Goal: Task Accomplishment & Management: Manage account settings

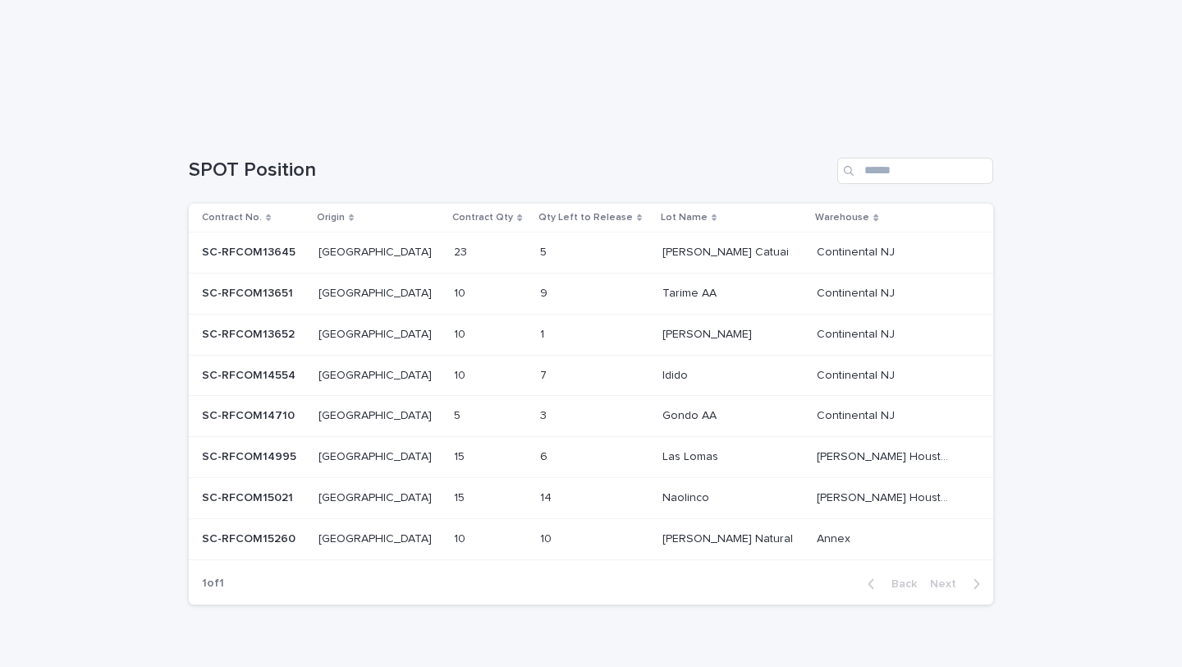
scroll to position [328, 0]
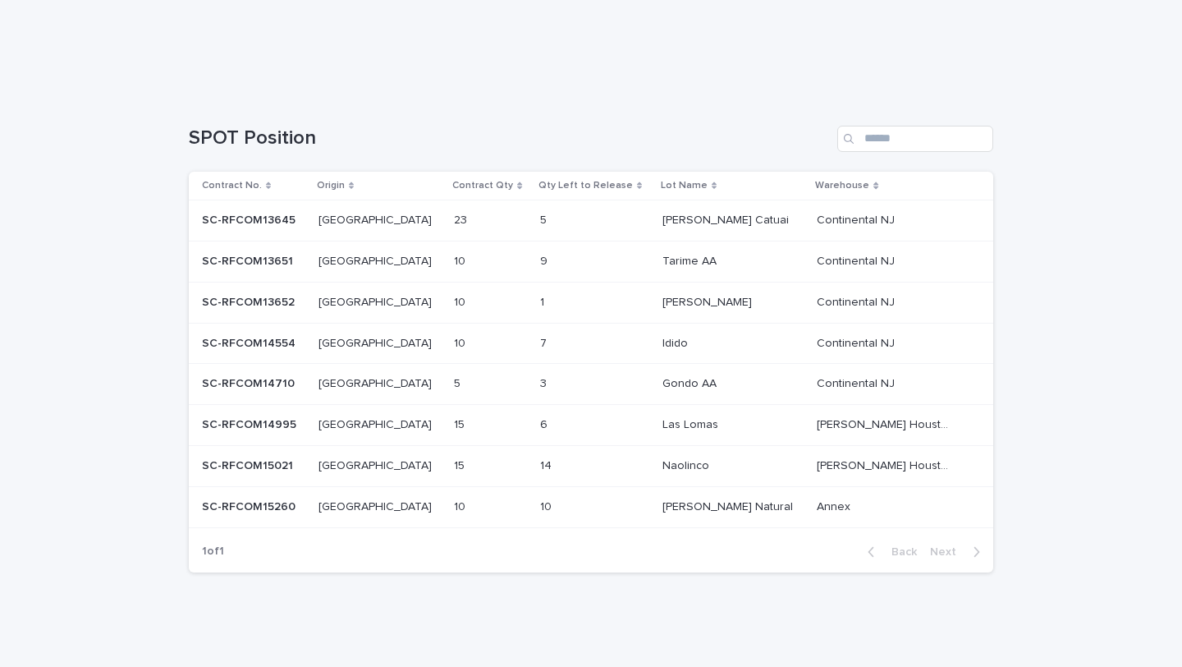
click at [495, 419] on div "15 15" at bounding box center [490, 424] width 73 height 27
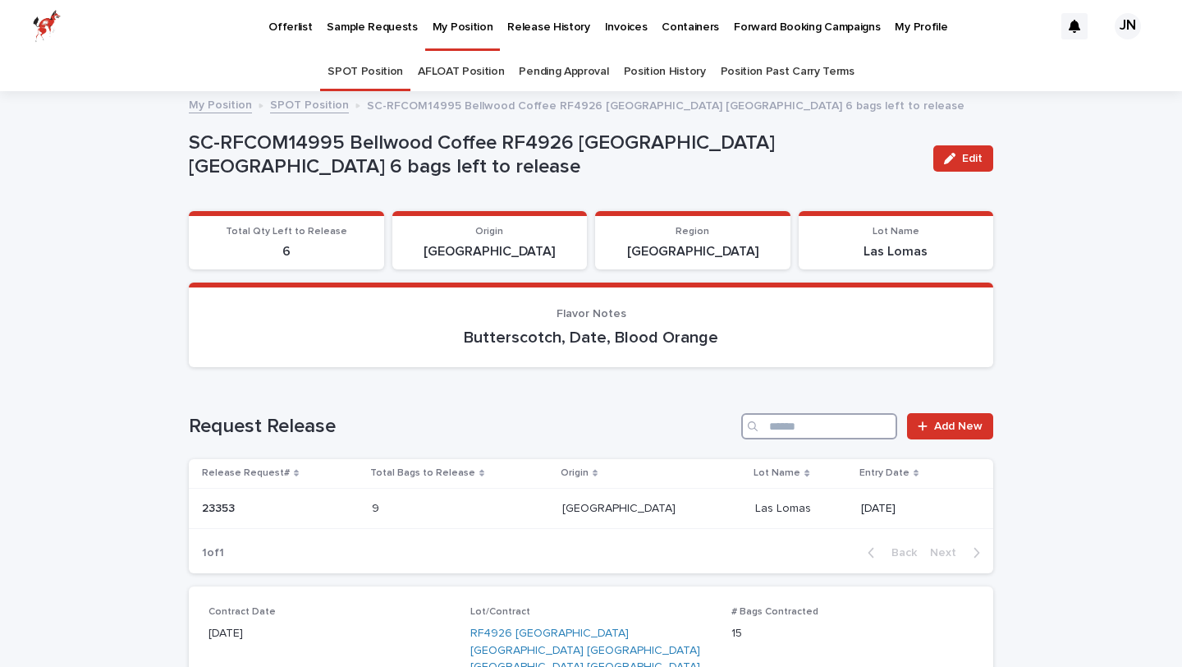
click at [820, 425] on input "Search" at bounding box center [819, 426] width 156 height 26
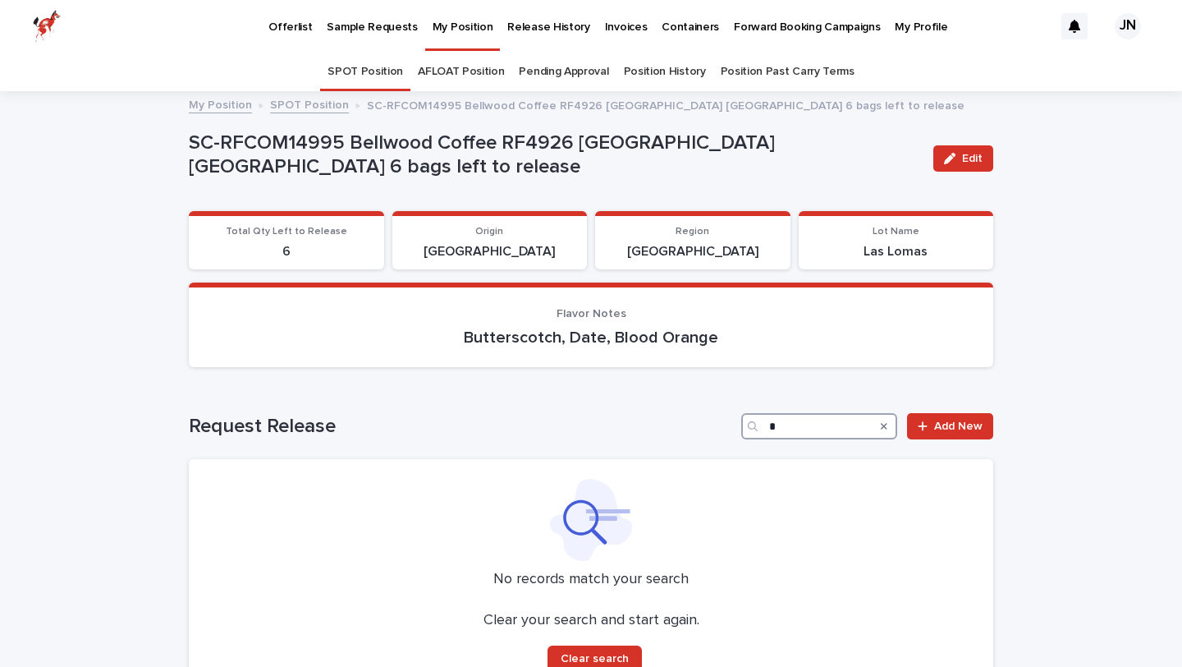
type input "*"
click at [888, 427] on div "Search" at bounding box center [884, 426] width 26 height 26
click at [840, 422] on input "*" at bounding box center [819, 426] width 156 height 26
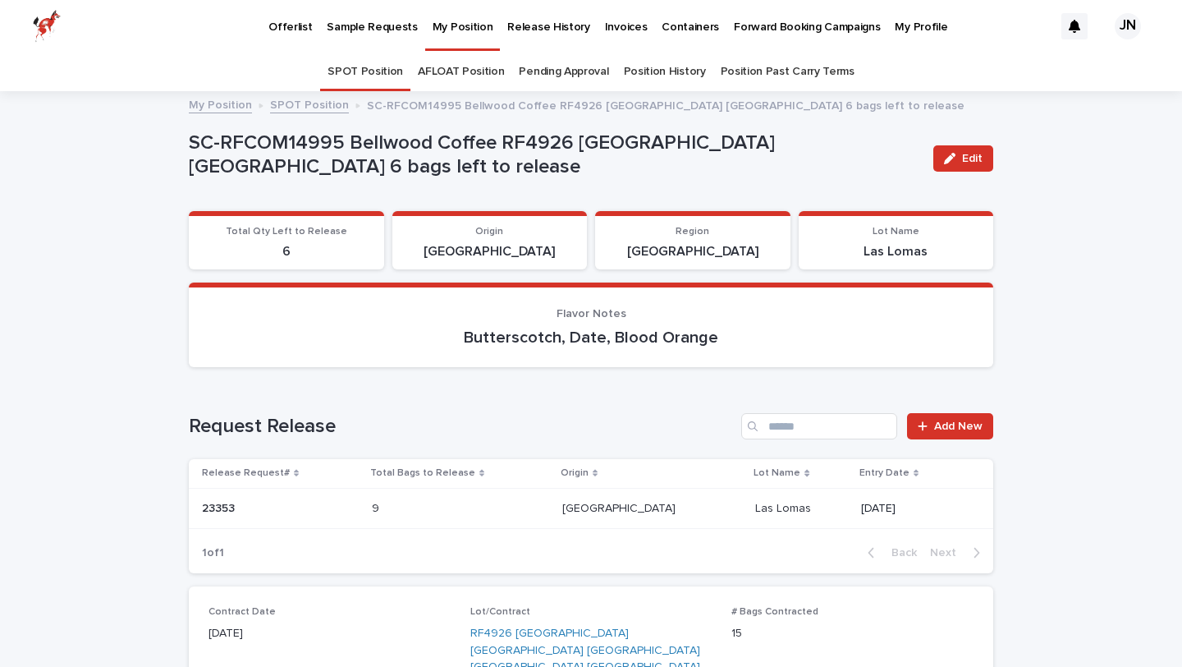
click at [675, 435] on h1 "Request Release" at bounding box center [462, 427] width 546 height 24
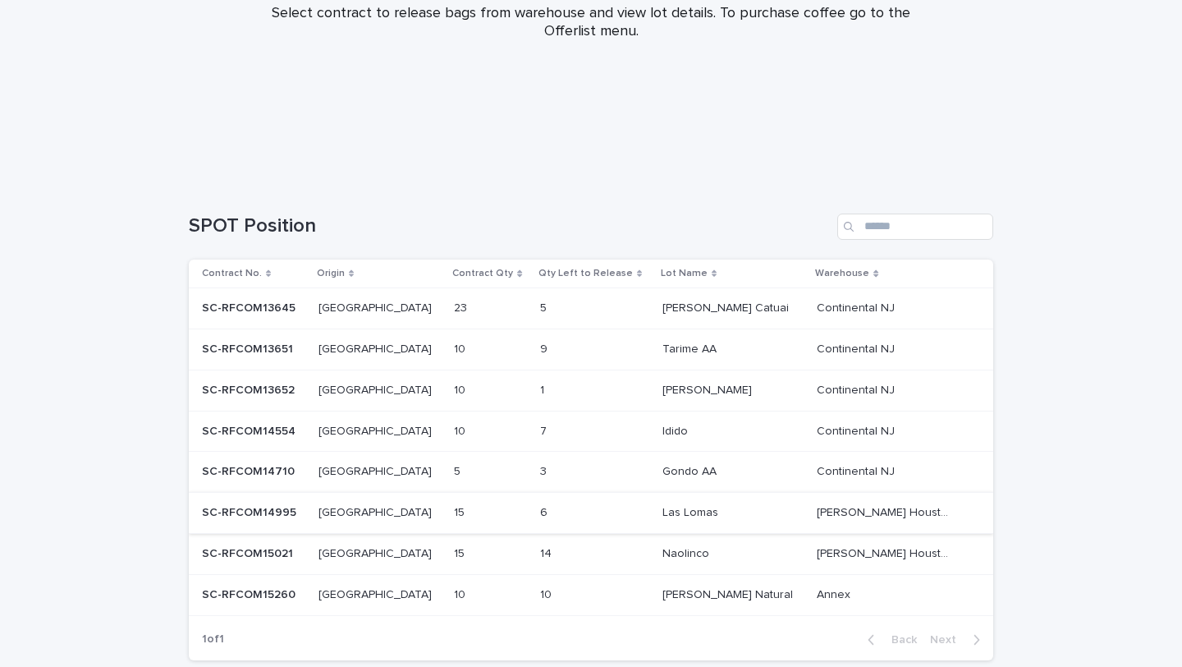
scroll to position [246, 0]
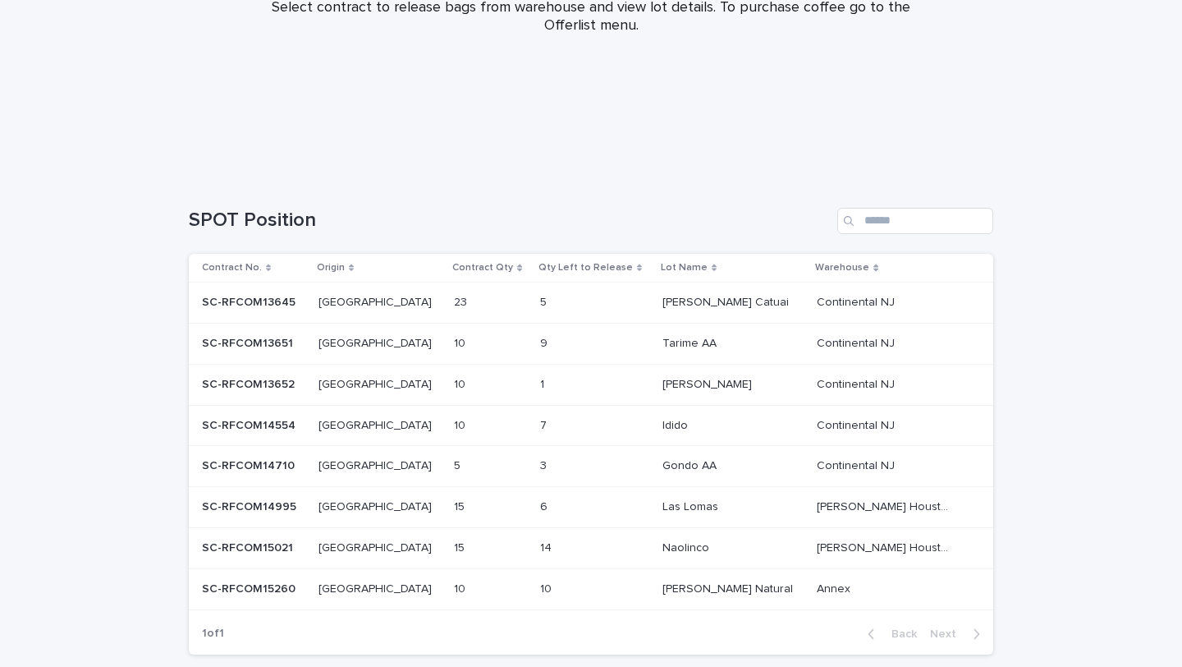
click at [584, 508] on p at bounding box center [574, 507] width 68 height 14
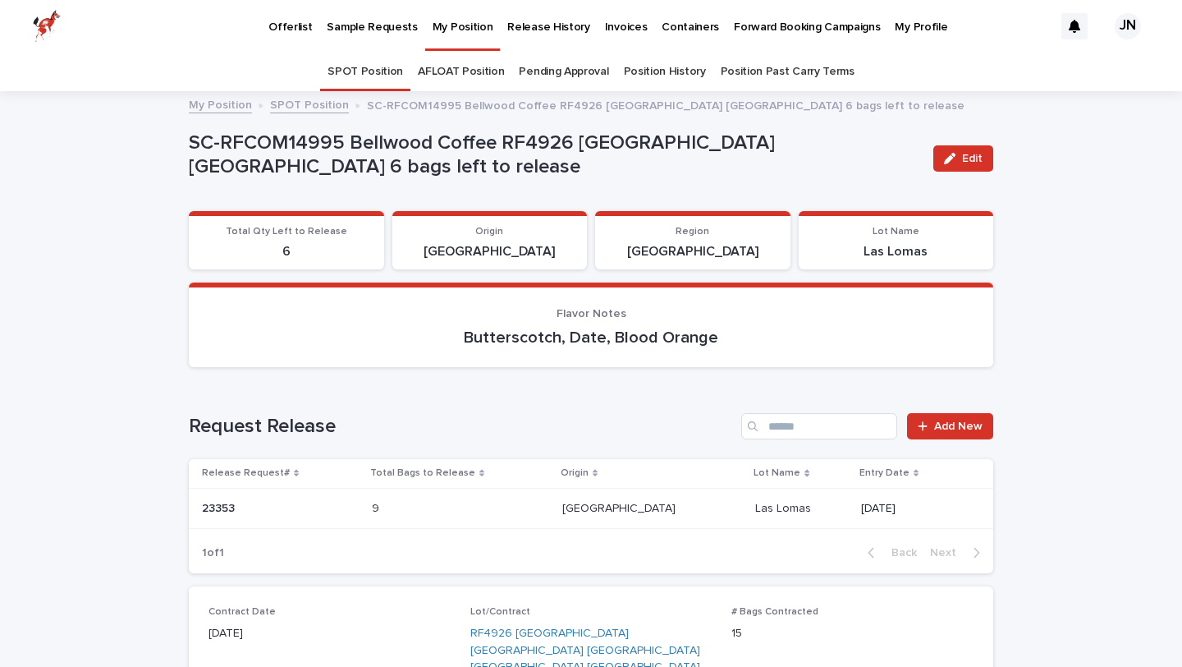
scroll to position [53, 0]
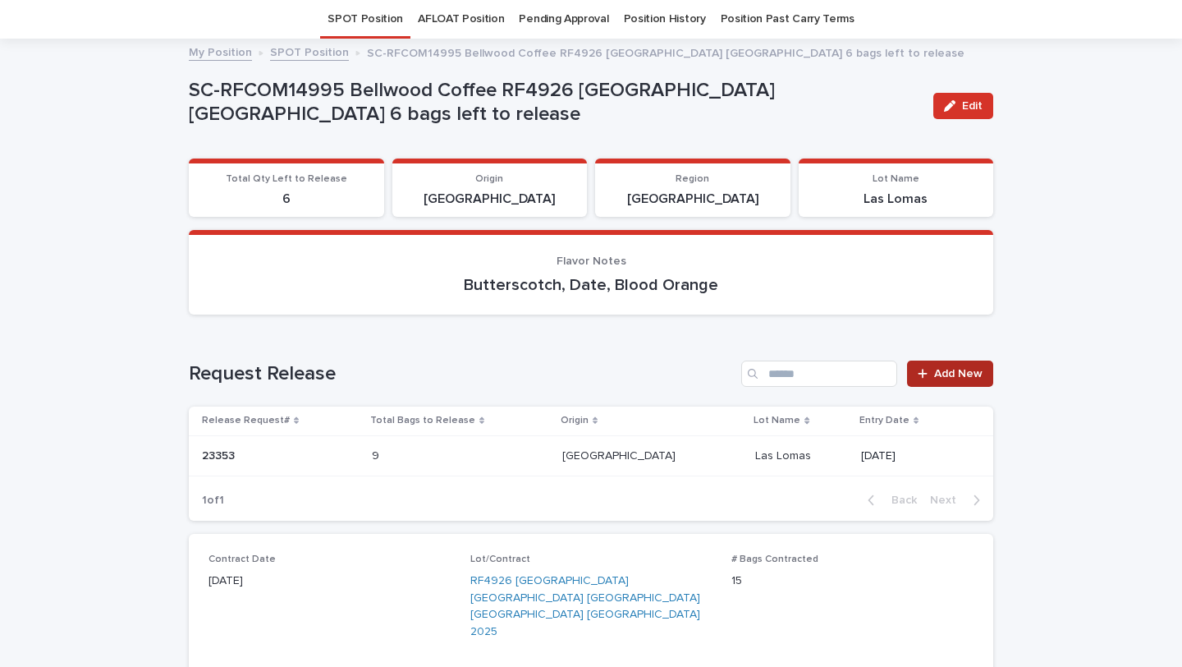
click at [967, 374] on span "Add New" at bounding box center [958, 373] width 48 height 11
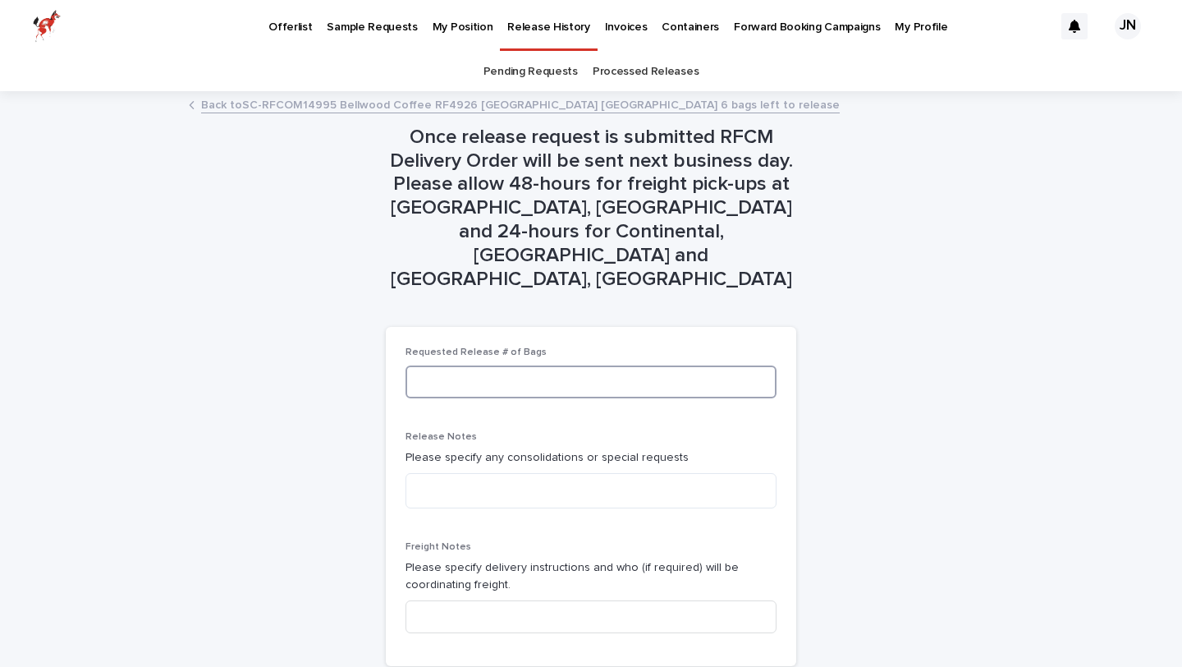
click at [599, 365] on input at bounding box center [591, 381] width 371 height 33
type input "*"
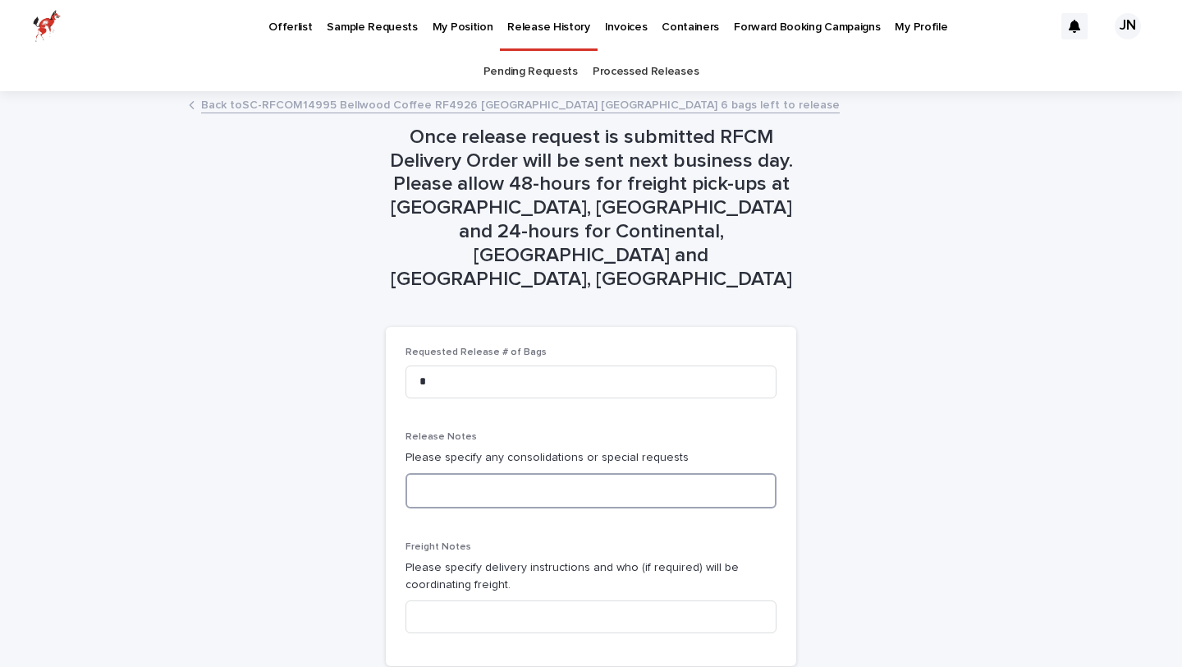
click at [574, 473] on textarea at bounding box center [591, 490] width 371 height 35
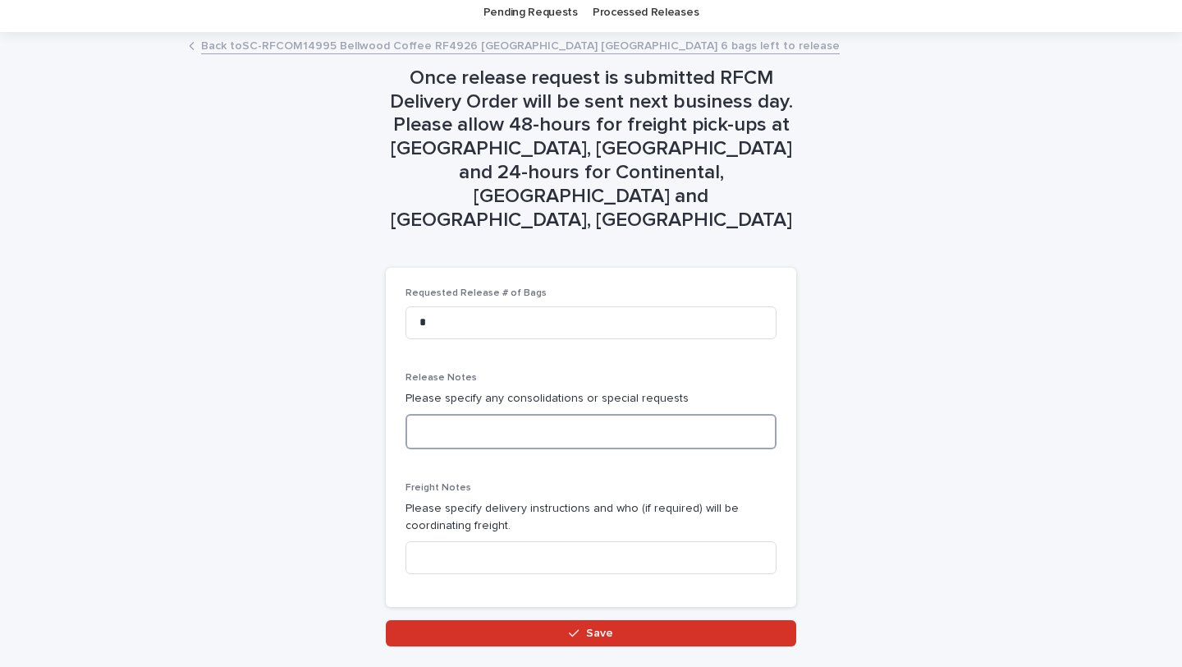
scroll to position [73, 0]
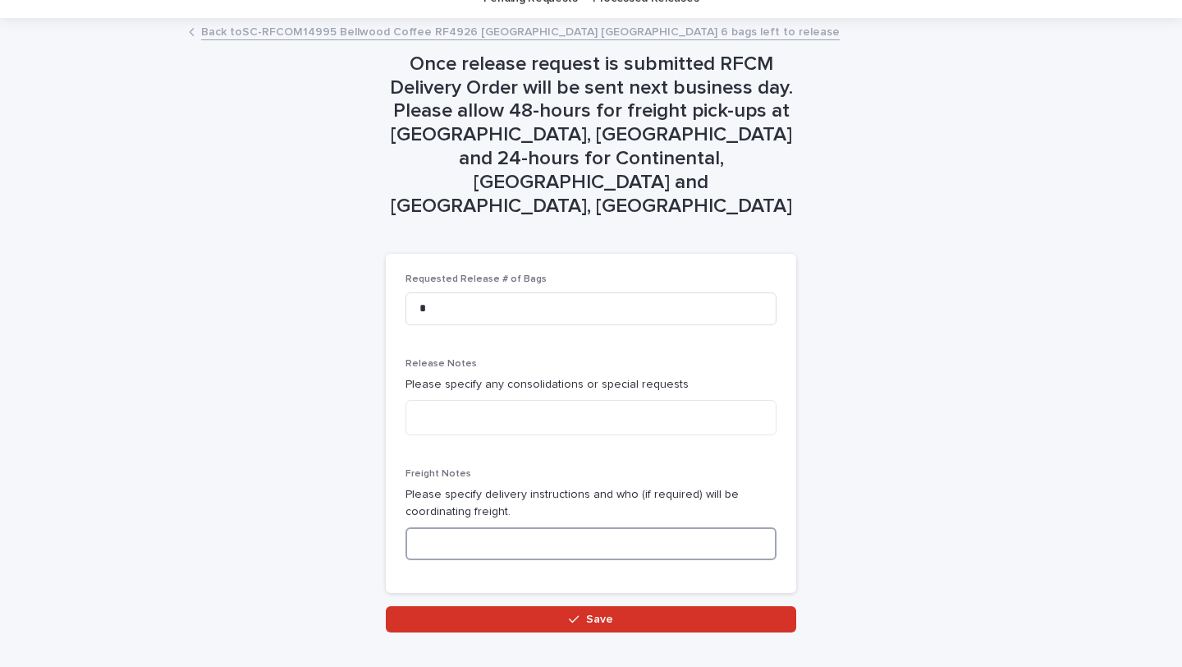
click at [559, 527] on input at bounding box center [591, 543] width 371 height 33
type input "**********"
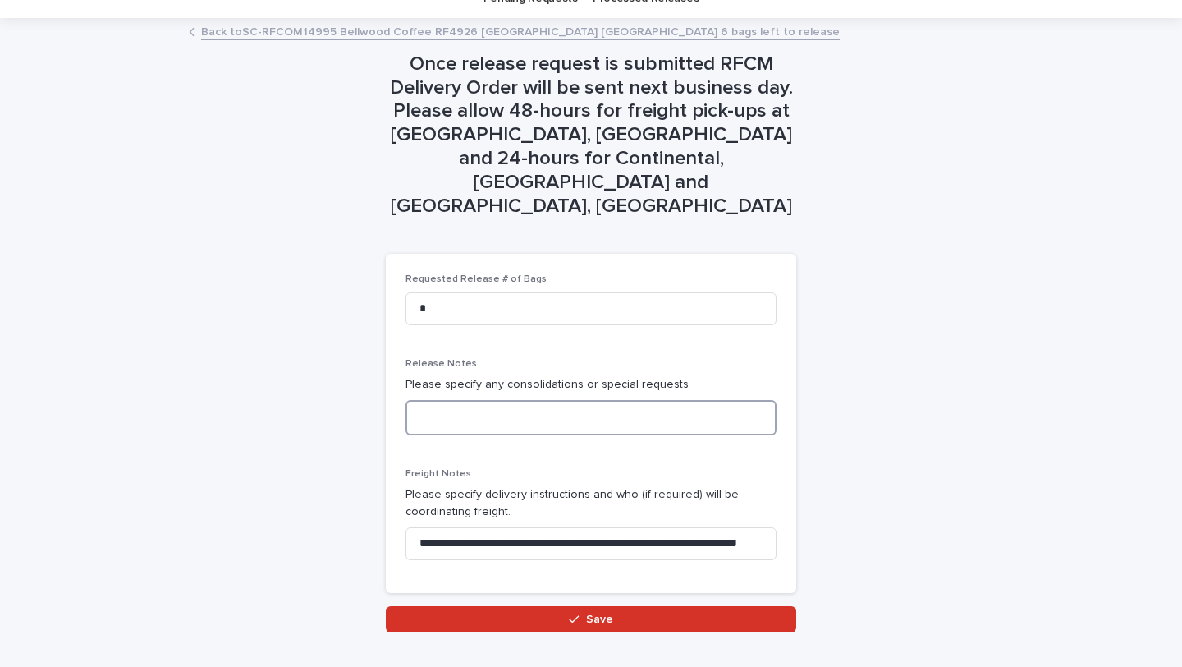
click at [560, 400] on textarea at bounding box center [591, 417] width 371 height 35
type textarea "*"
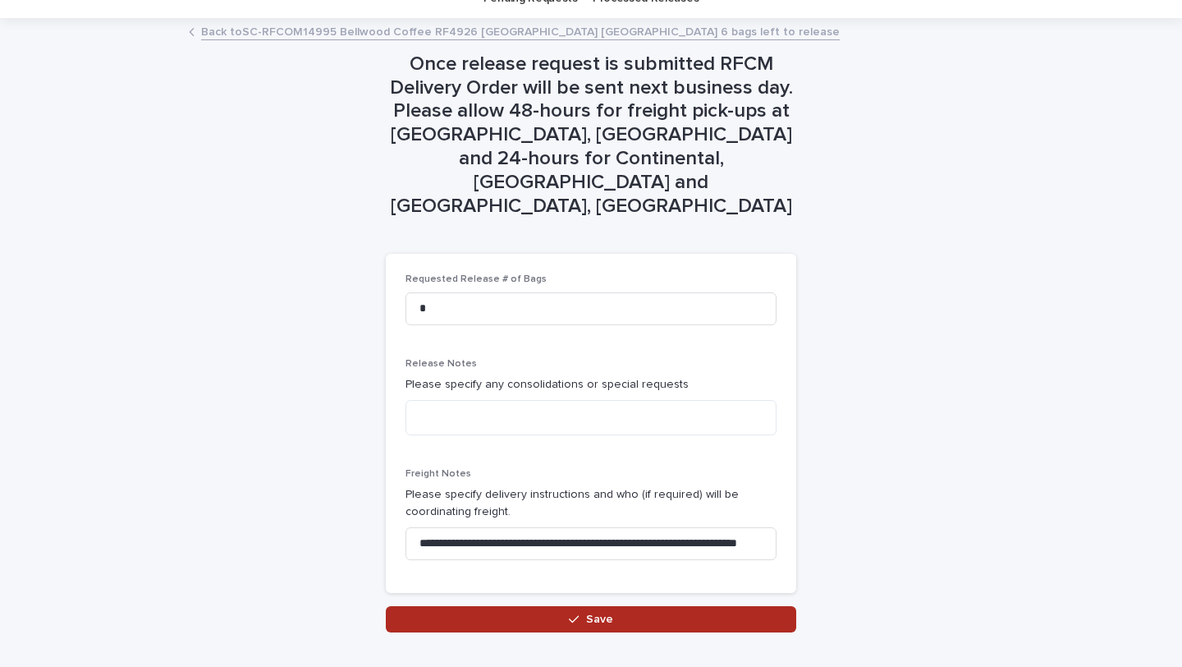
click at [581, 606] on button "Save" at bounding box center [591, 619] width 411 height 26
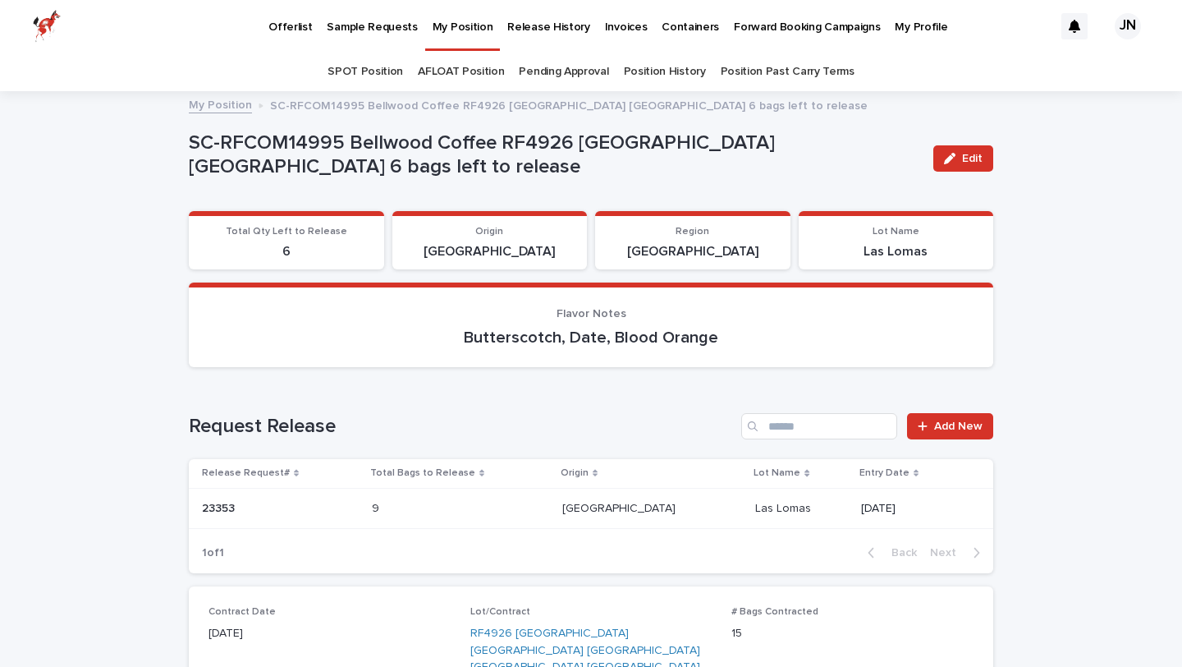
click at [450, 44] on link "My Position" at bounding box center [463, 24] width 76 height 48
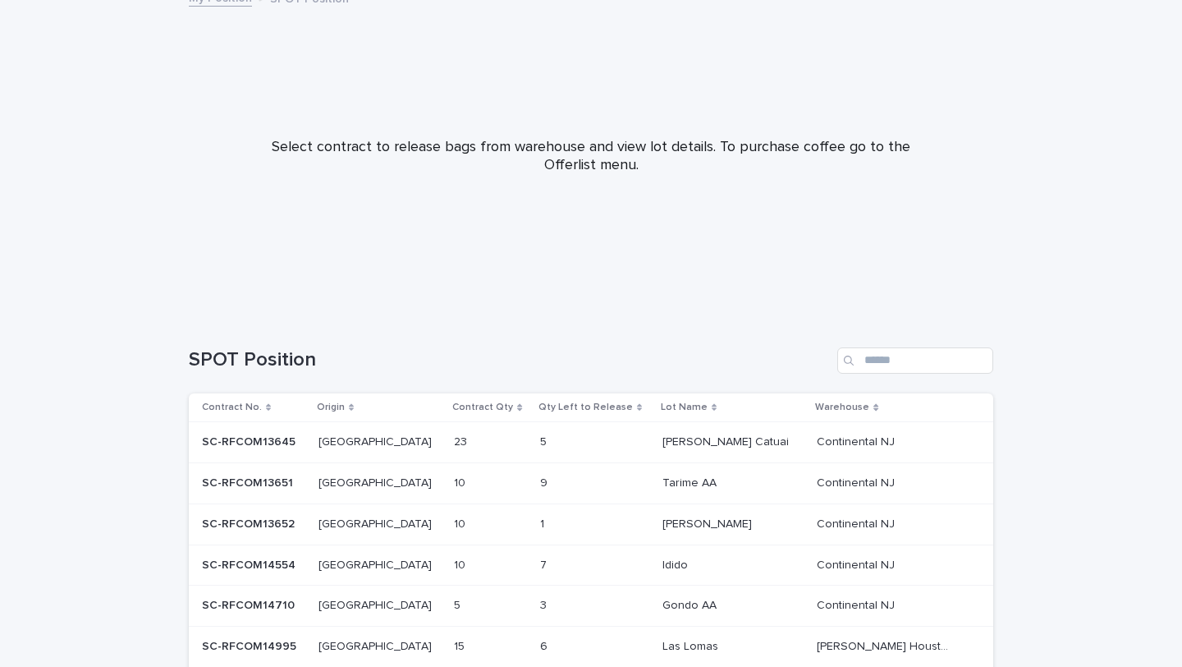
scroll to position [328, 0]
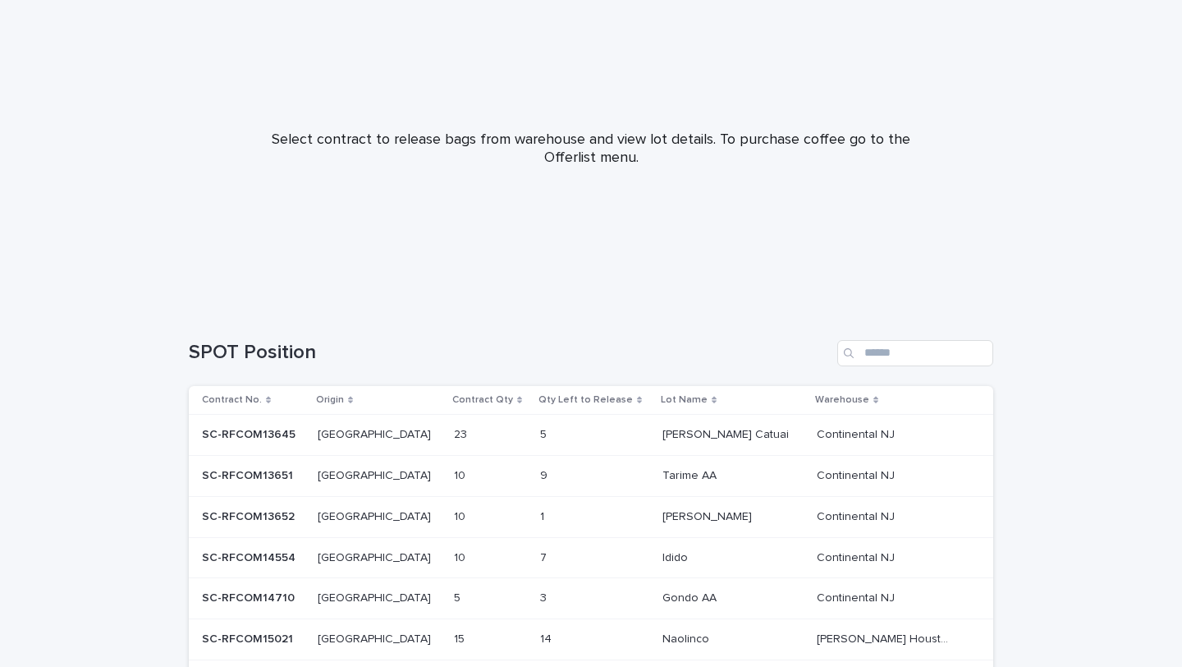
scroll to position [288, 0]
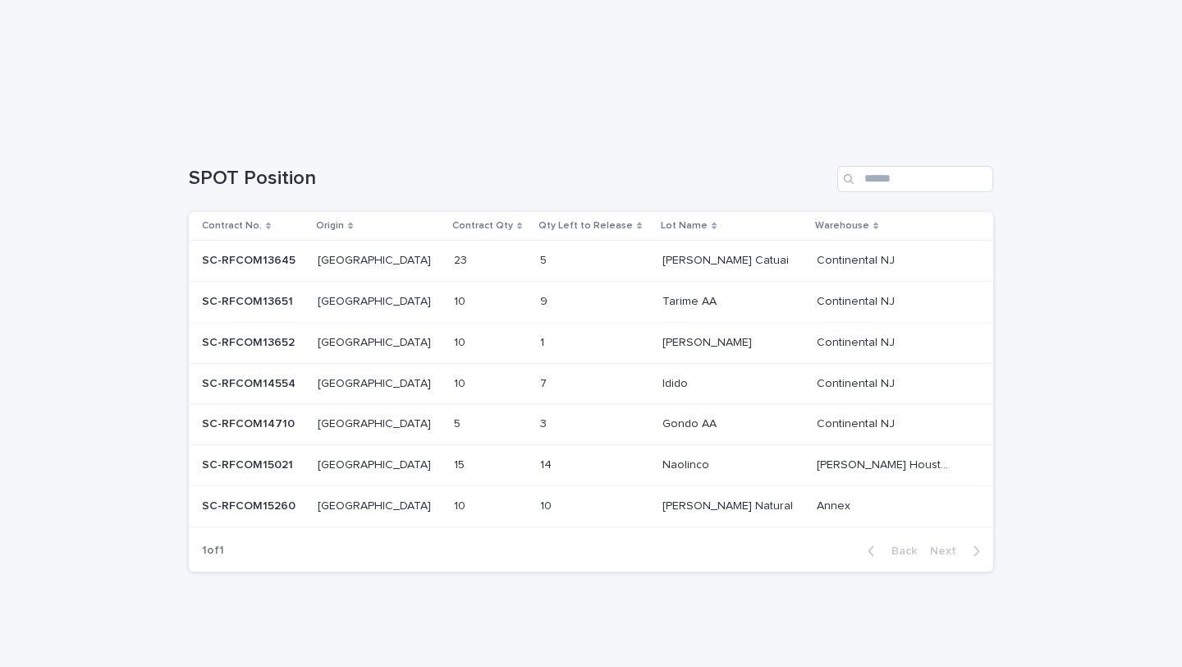
click at [562, 459] on p at bounding box center [574, 465] width 68 height 14
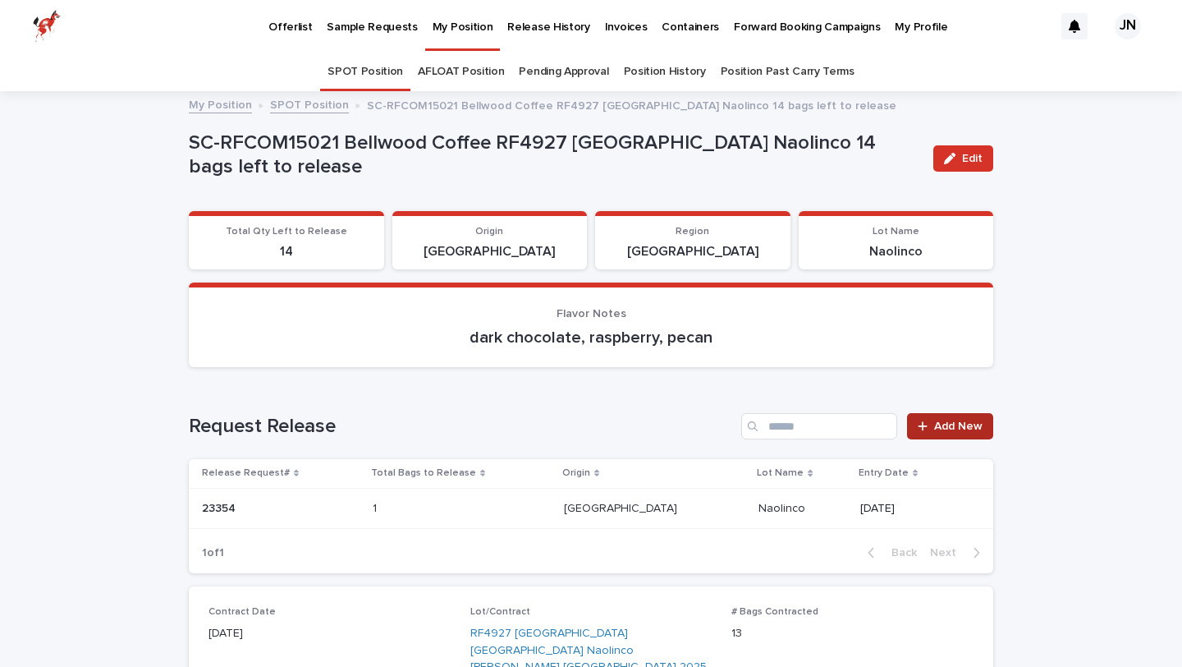
click at [952, 422] on span "Add New" at bounding box center [958, 425] width 48 height 11
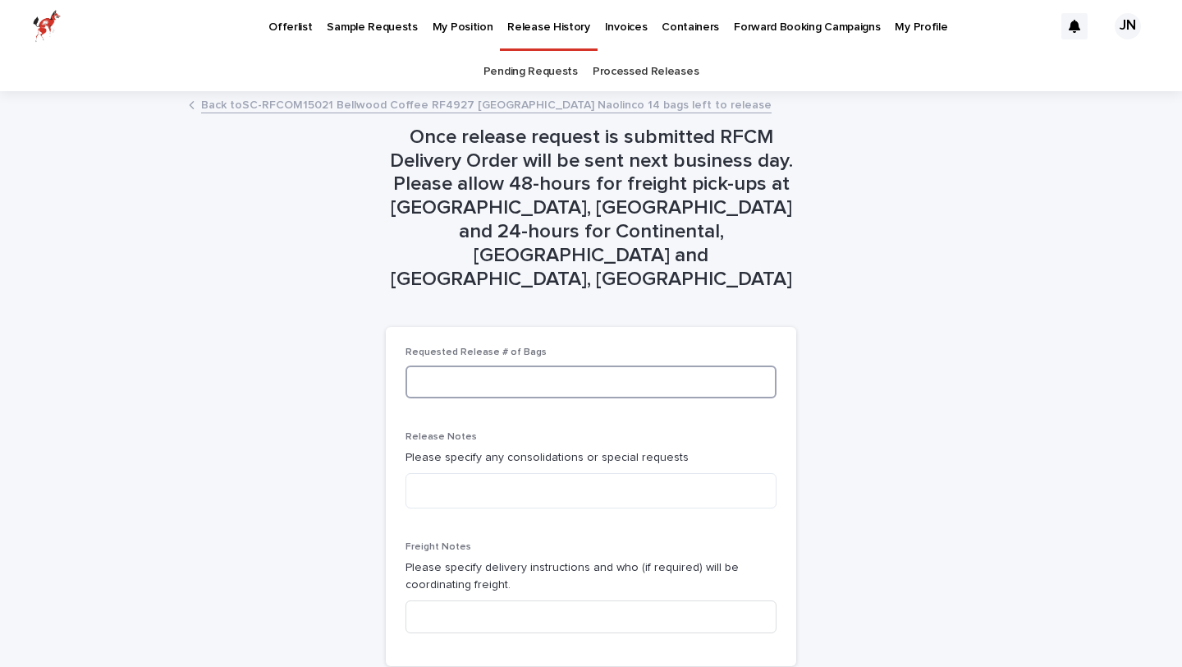
click at [613, 365] on input at bounding box center [591, 381] width 371 height 33
type input "*"
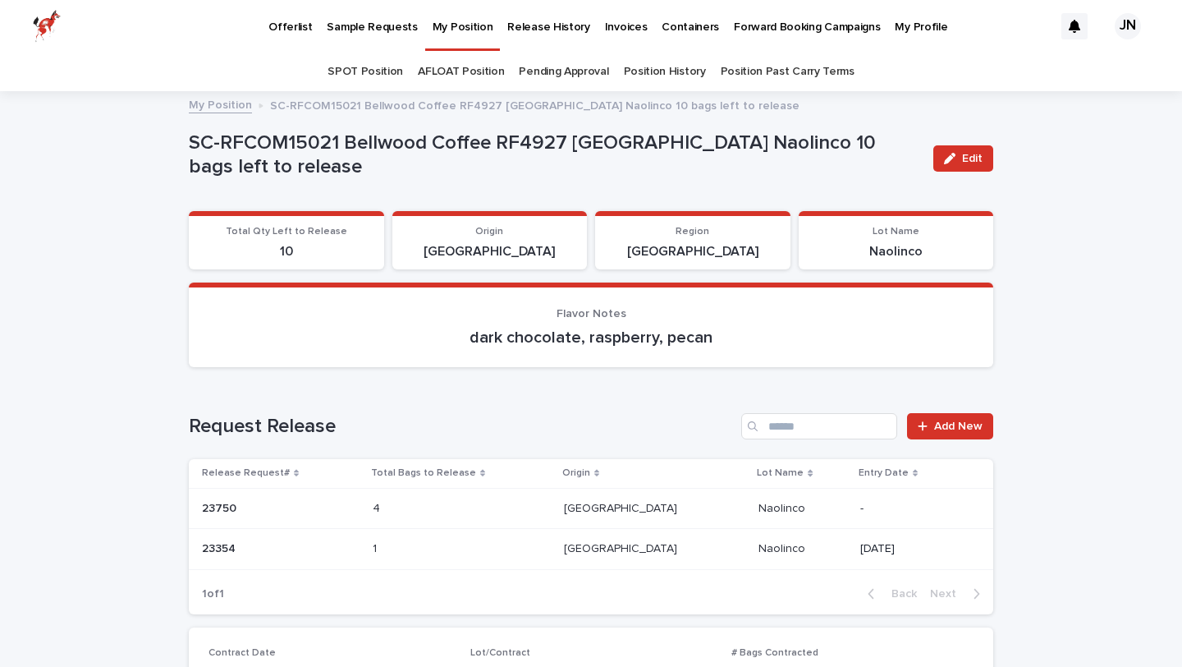
click at [443, 30] on p "My Position" at bounding box center [463, 17] width 61 height 34
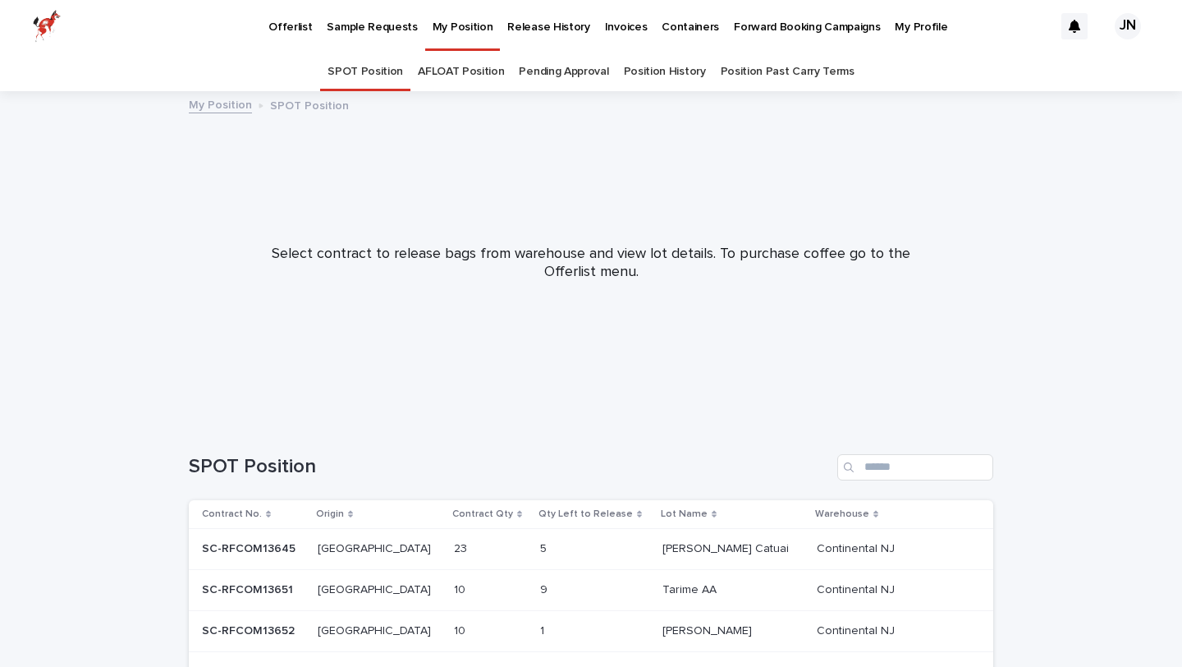
scroll to position [278, 0]
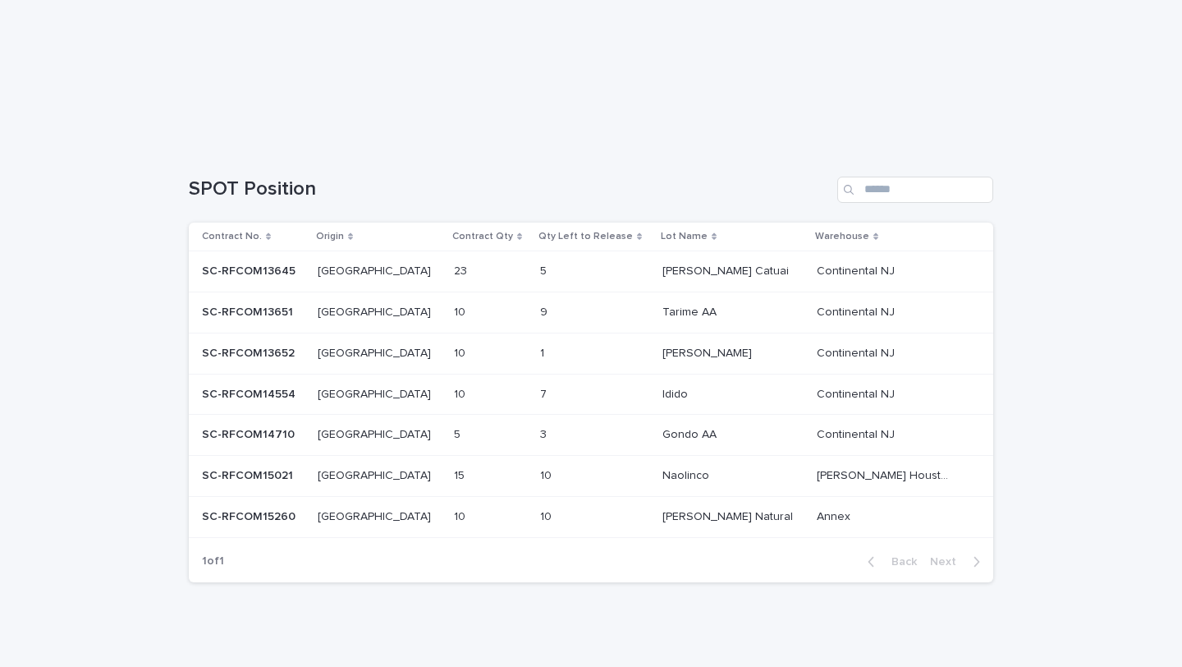
click at [550, 320] on div "9 9" at bounding box center [594, 312] width 109 height 27
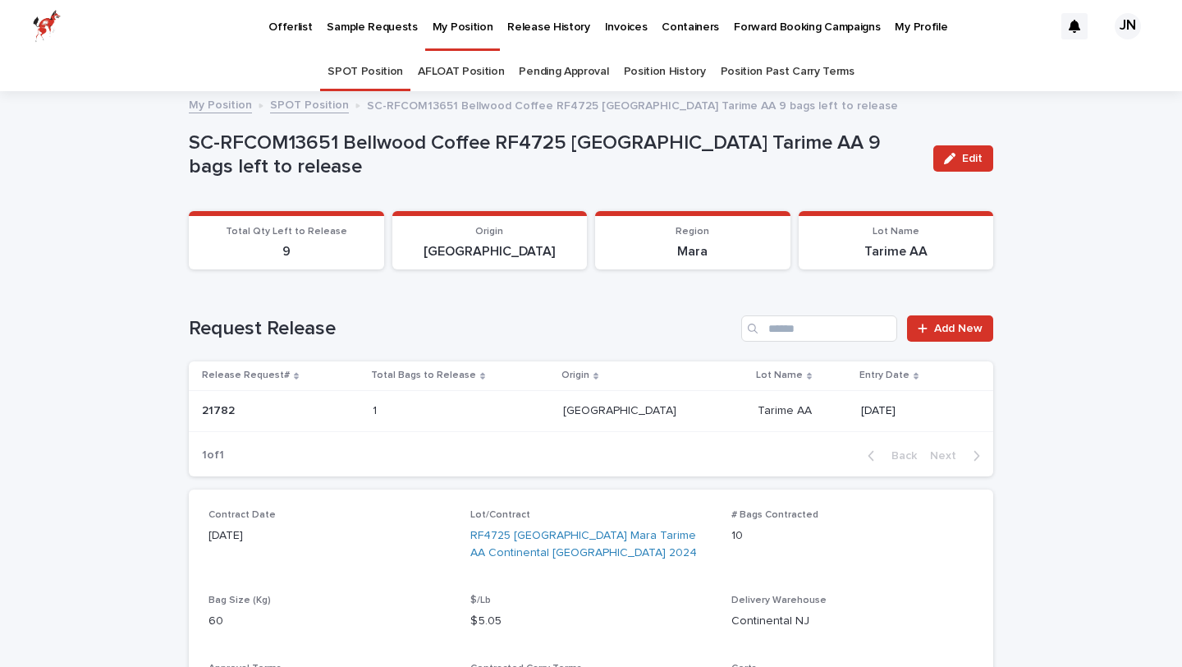
click at [455, 34] on link "My Position" at bounding box center [463, 24] width 76 height 48
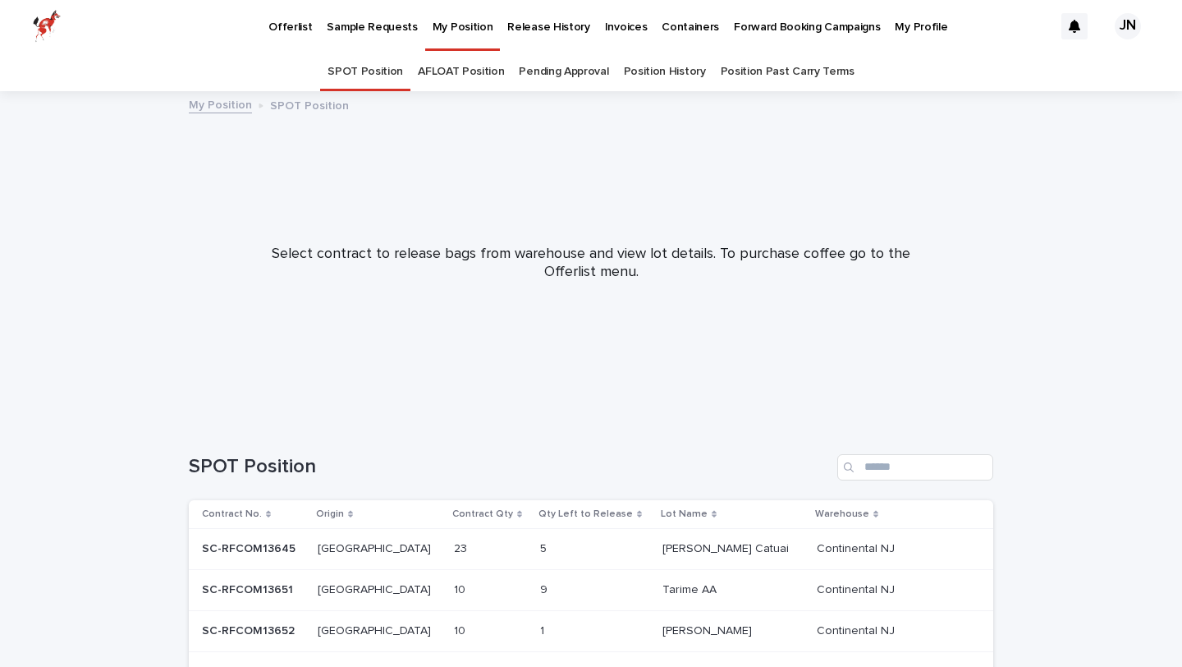
scroll to position [174, 0]
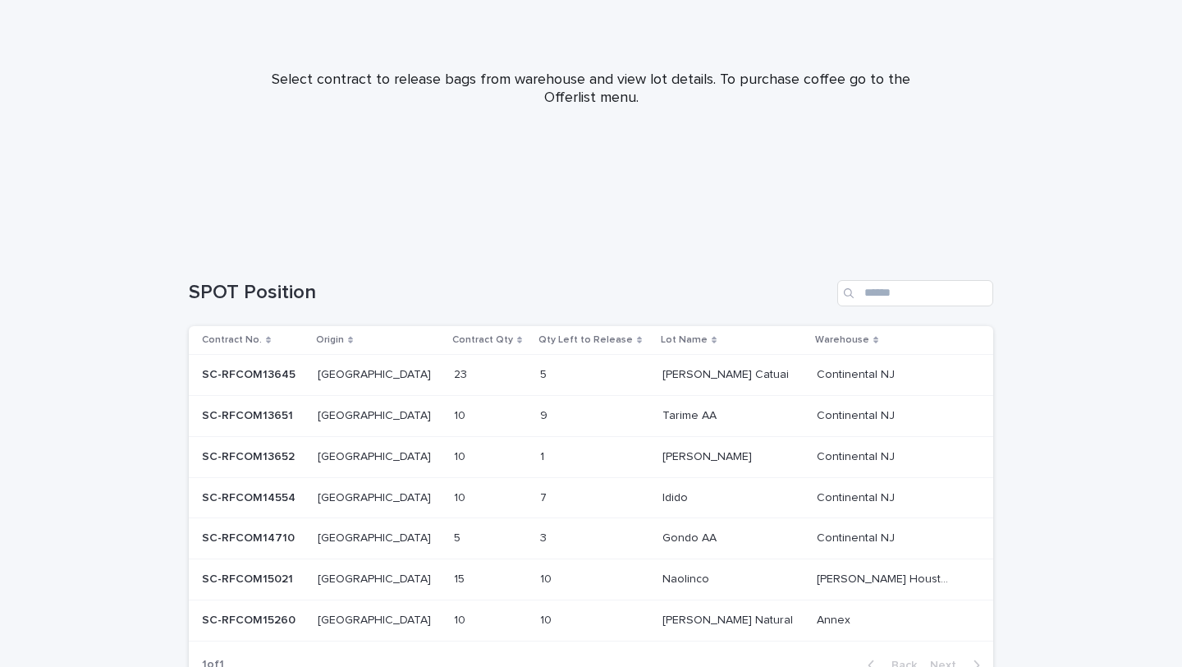
click at [540, 461] on p "1" at bounding box center [543, 455] width 7 height 17
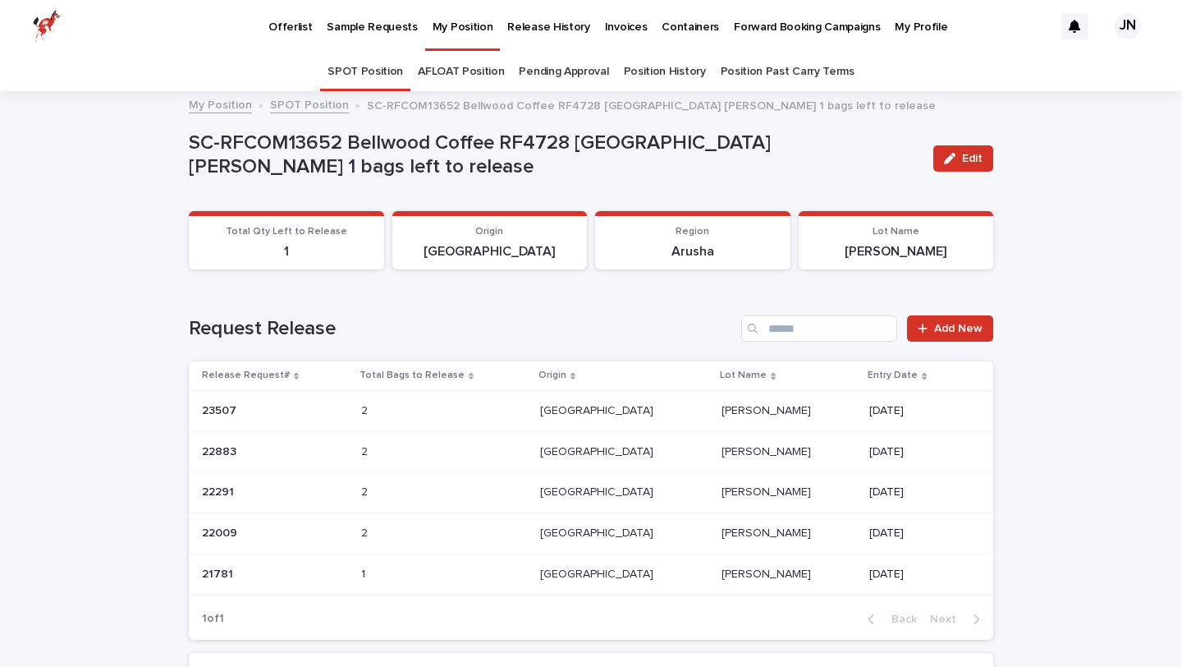
click at [451, 30] on p "My Position" at bounding box center [463, 17] width 61 height 34
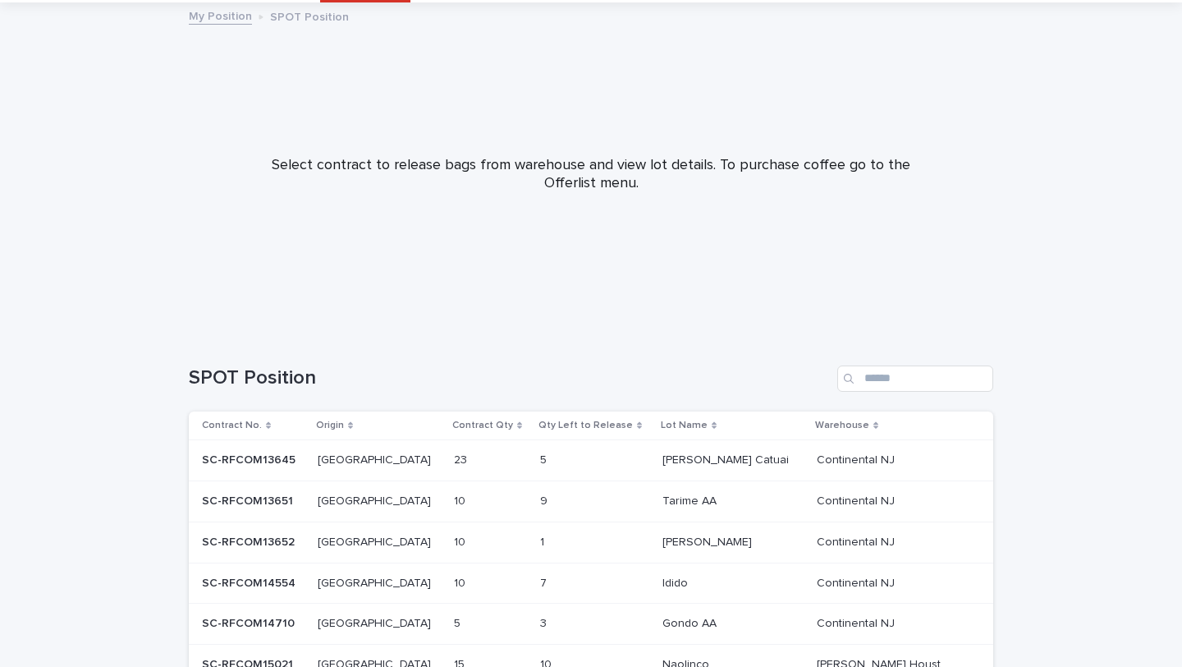
scroll to position [256, 0]
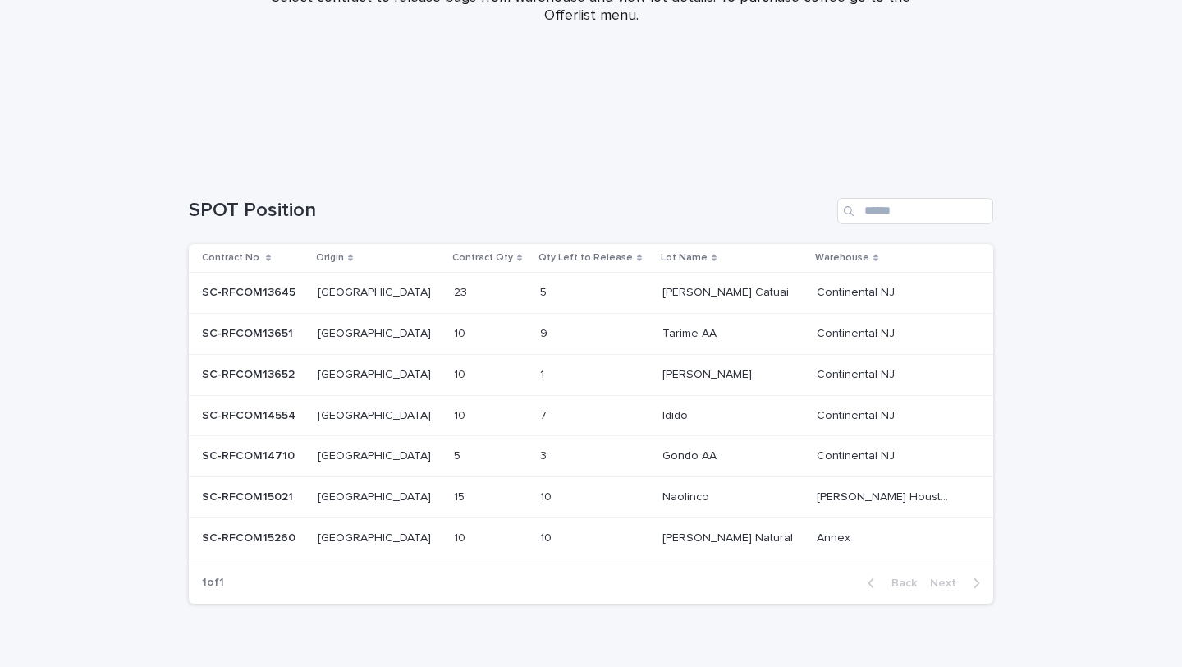
click at [547, 430] on td "7 7" at bounding box center [595, 415] width 122 height 41
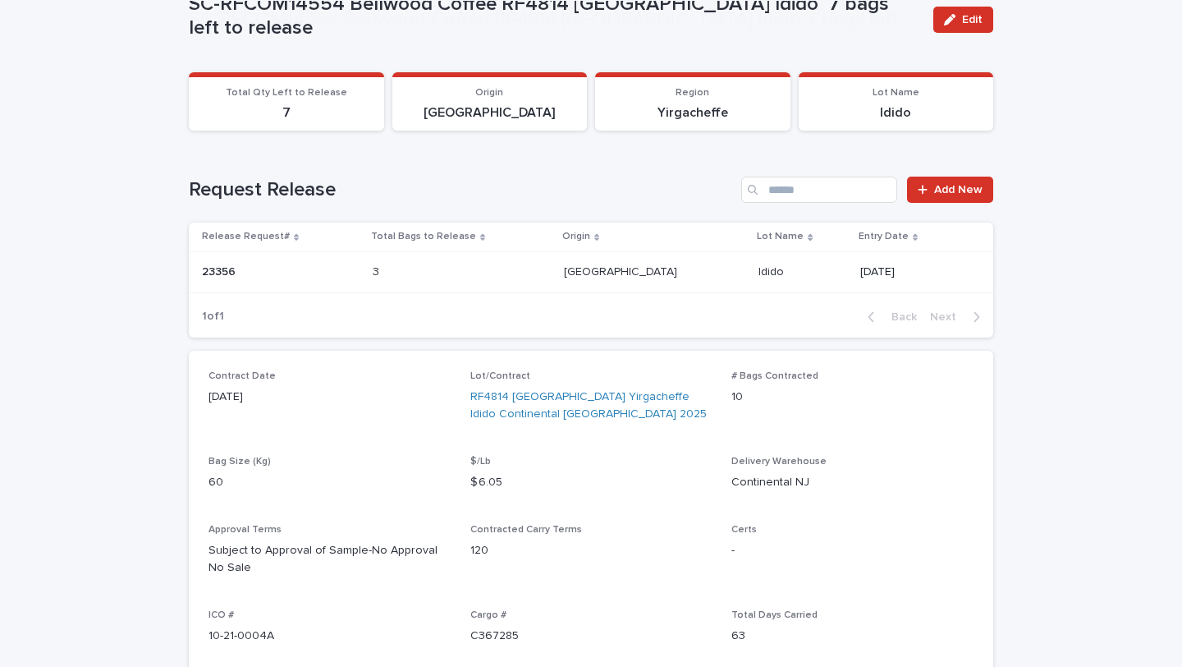
scroll to position [251, 0]
